Goal: Navigation & Orientation: Find specific page/section

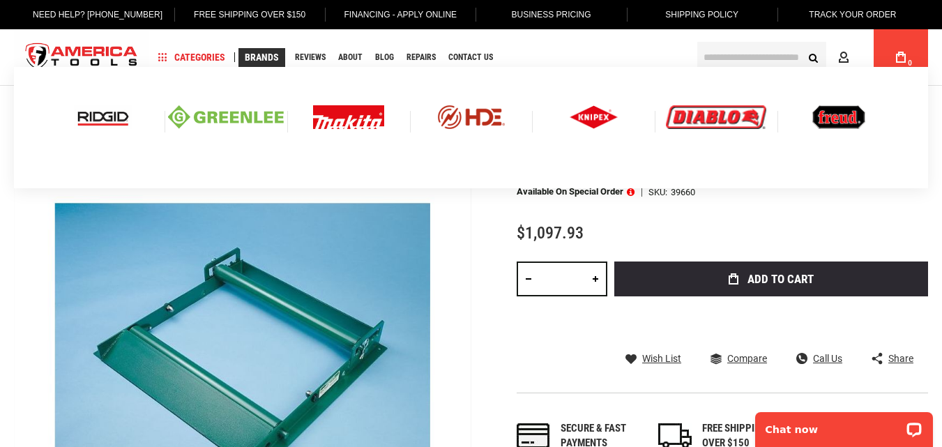
click at [705, 113] on img at bounding box center [716, 117] width 100 height 24
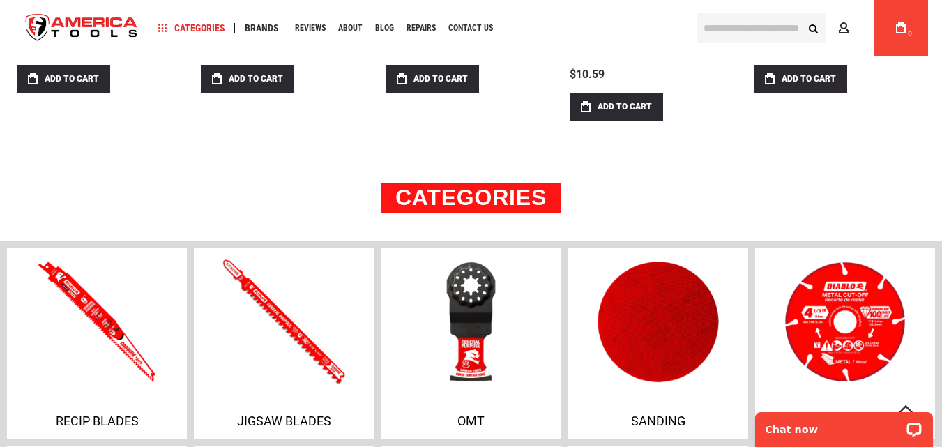
scroll to position [907, 0]
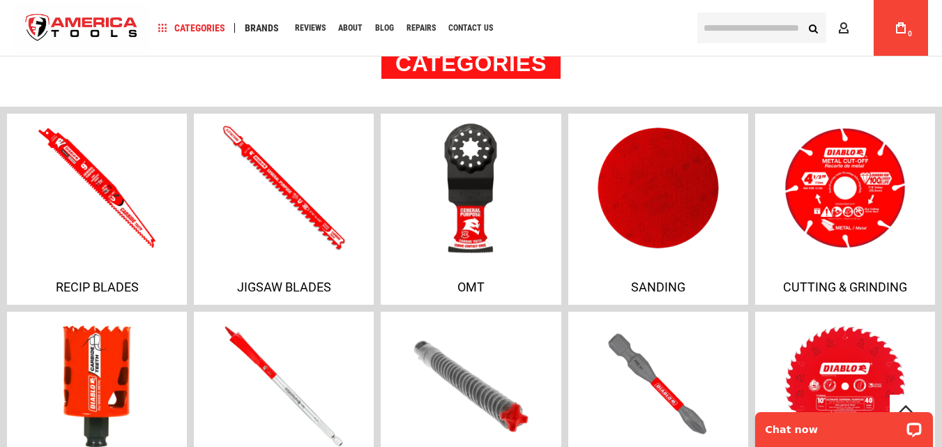
click at [470, 145] on img at bounding box center [470, 188] width 187 height 138
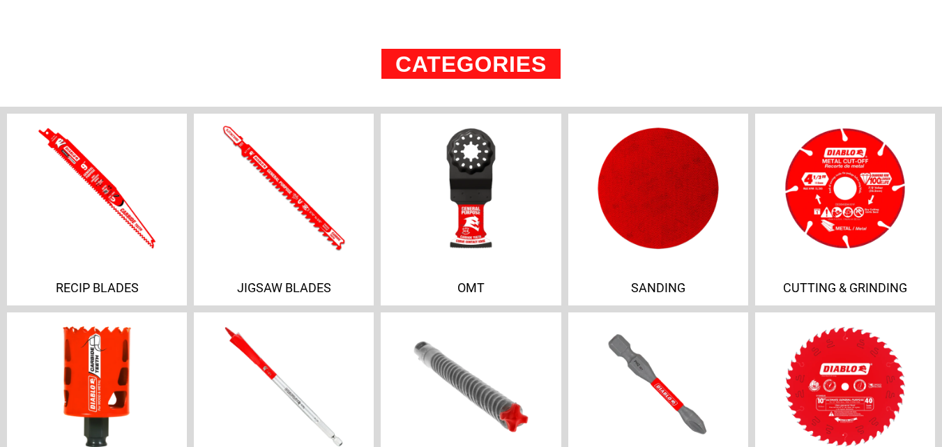
scroll to position [624, 0]
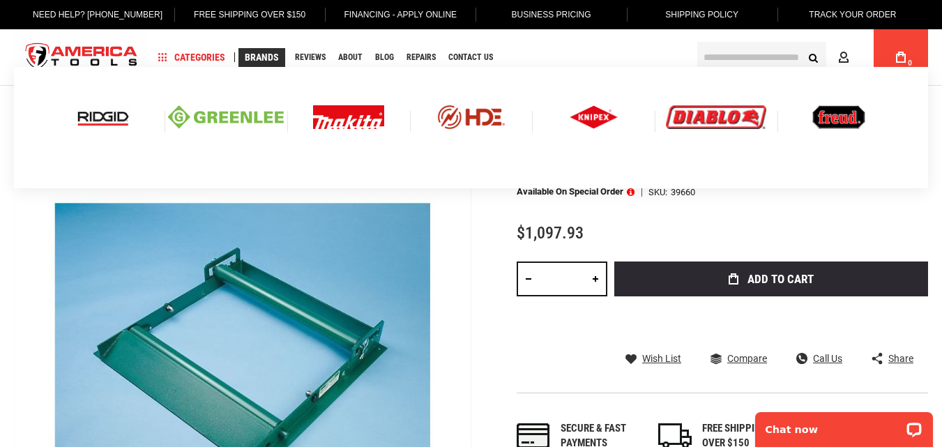
click at [839, 125] on img at bounding box center [839, 117] width 53 height 24
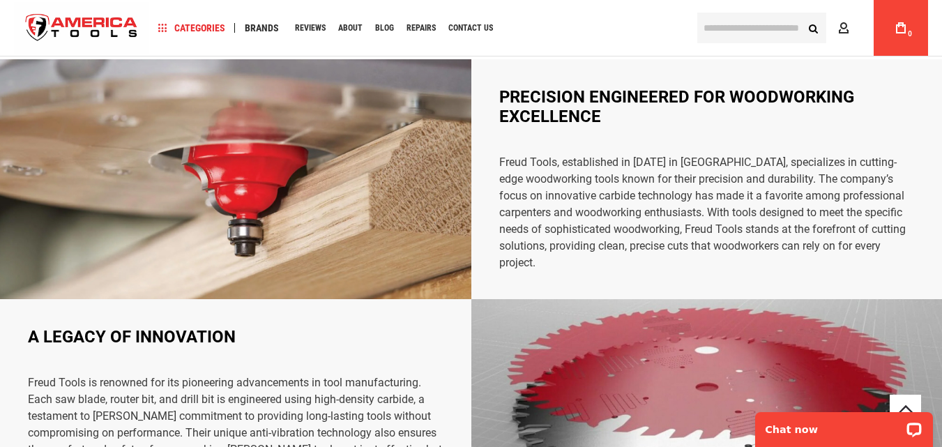
scroll to position [907, 0]
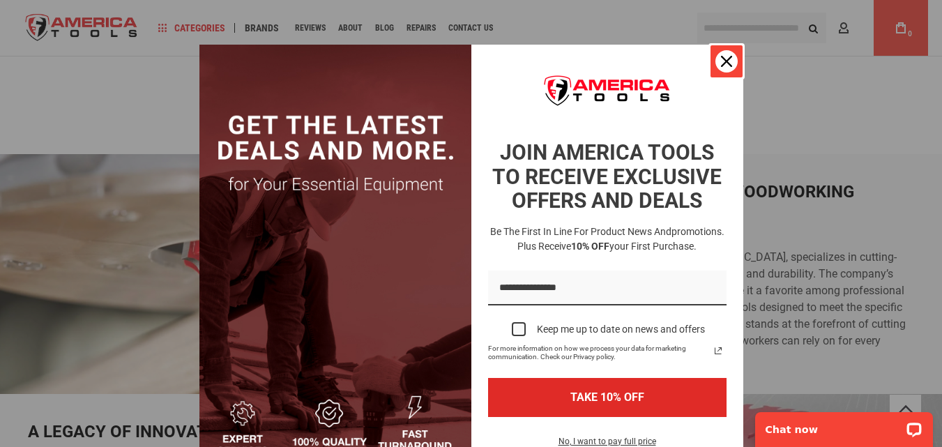
click at [723, 63] on icon "close icon" at bounding box center [726, 61] width 11 height 11
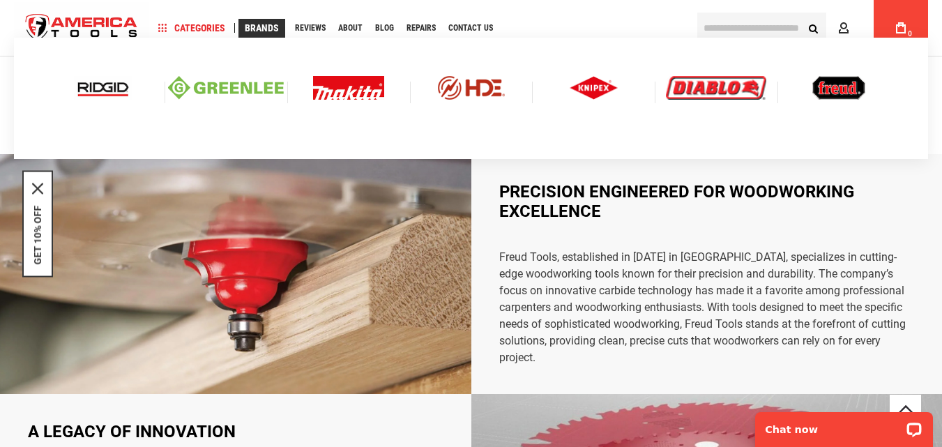
click at [592, 86] on img at bounding box center [594, 88] width 49 height 24
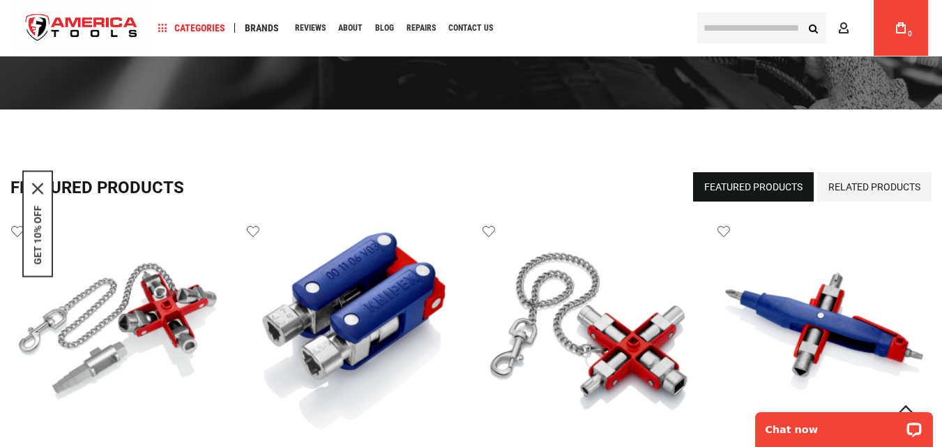
scroll to position [140, 0]
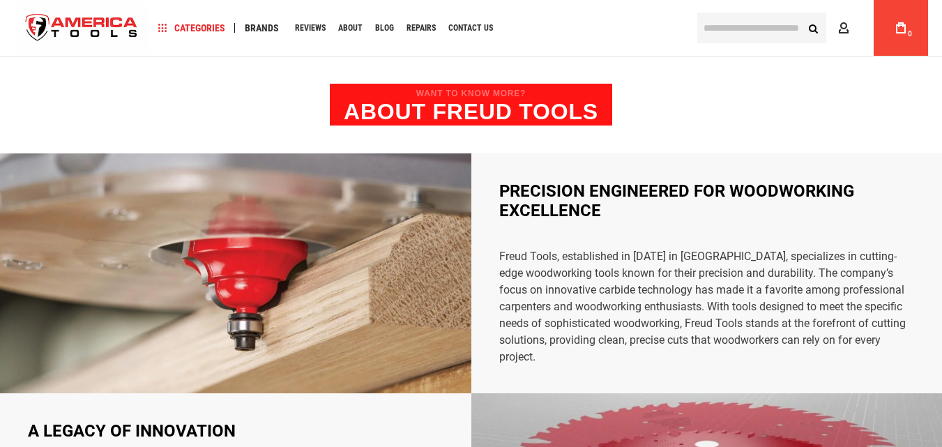
scroll to position [908, 0]
